Goal: Find specific page/section: Find specific page/section

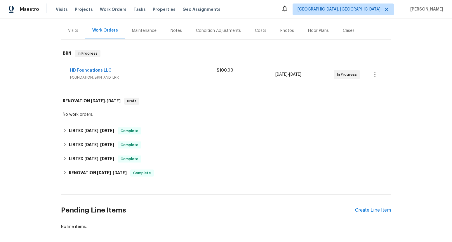
scroll to position [94, 0]
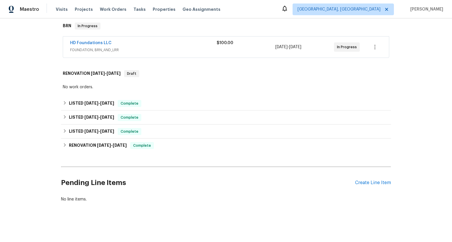
click at [57, 105] on div "Back to all projects [STREET_ADDRESS][PERSON_NAME] 3 Beds | 2 Baths | Total: 21…" at bounding box center [226, 129] width 452 height 223
click at [87, 103] on span "[DATE]" at bounding box center [91, 103] width 14 height 4
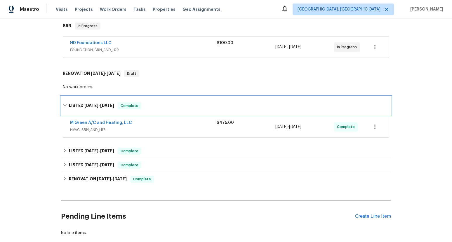
click at [87, 103] on span "[DATE]" at bounding box center [91, 105] width 14 height 4
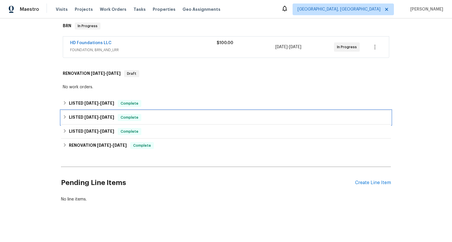
click at [104, 121] on div "LISTED [DATE] - [DATE] Complete" at bounding box center [226, 117] width 330 height 14
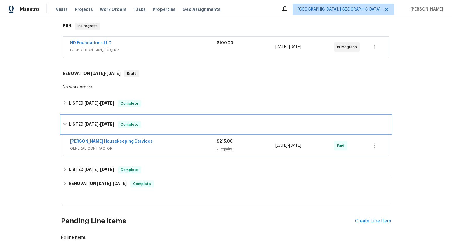
scroll to position [132, 0]
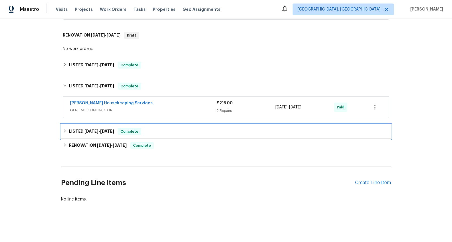
click at [101, 129] on h6 "LISTED [DATE] - [DATE]" at bounding box center [91, 131] width 45 height 7
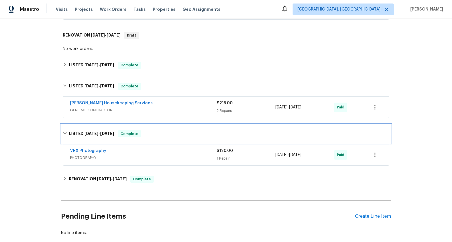
scroll to position [166, 0]
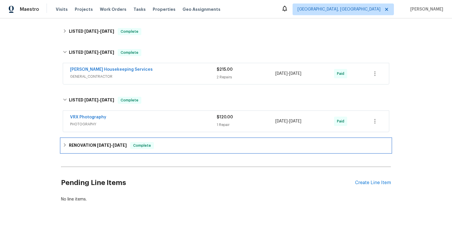
click at [90, 148] on h6 "RENOVATION [DATE] - [DATE]" at bounding box center [98, 145] width 58 height 7
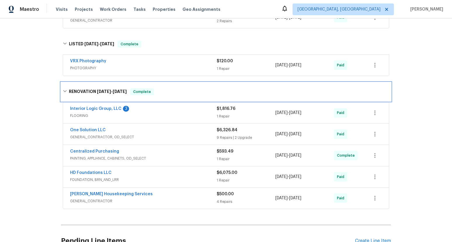
scroll to position [246, 0]
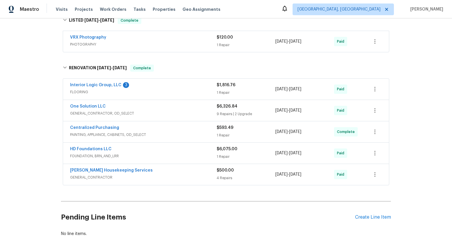
click at [136, 149] on div "HD Foundations LLC" at bounding box center [143, 149] width 147 height 7
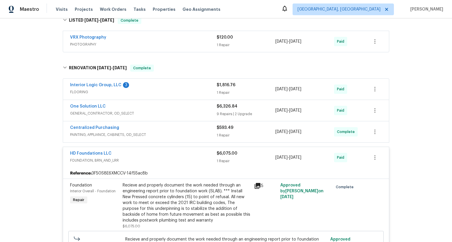
click at [104, 149] on div "HD Foundations LLC FOUNDATION, BRN_AND_LRR $6,075.00 1 Repair [DATE] - [DATE] P…" at bounding box center [226, 157] width 326 height 21
click at [98, 152] on link "HD Foundations LLC" at bounding box center [90, 153] width 41 height 4
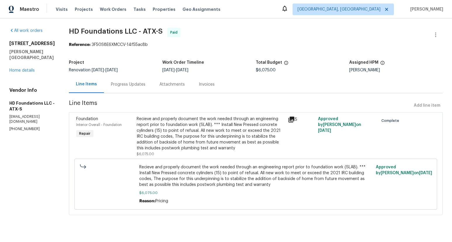
click at [212, 89] on div "Invoices" at bounding box center [207, 84] width 30 height 17
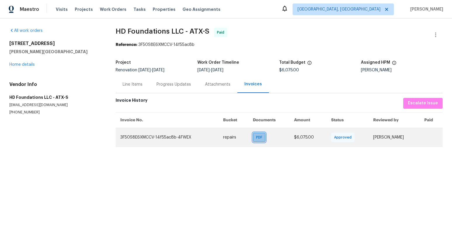
click at [261, 136] on div "PDF" at bounding box center [259, 137] width 13 height 9
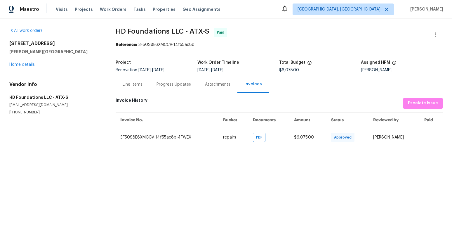
drag, startPoint x: 209, startPoint y: 79, endPoint x: 215, endPoint y: 87, distance: 9.7
click at [209, 79] on div "Attachments" at bounding box center [217, 84] width 39 height 17
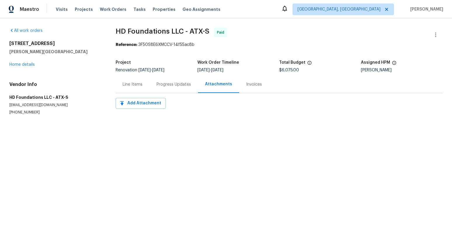
click at [169, 86] on div "Progress Updates" at bounding box center [174, 84] width 34 height 6
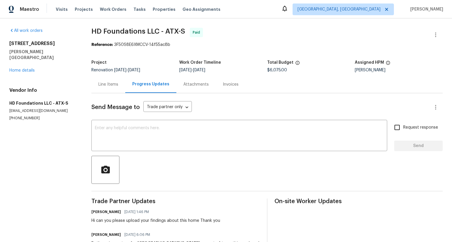
click at [116, 85] on div "Line Items" at bounding box center [108, 84] width 20 height 6
